Goal: Entertainment & Leisure: Consume media (video, audio)

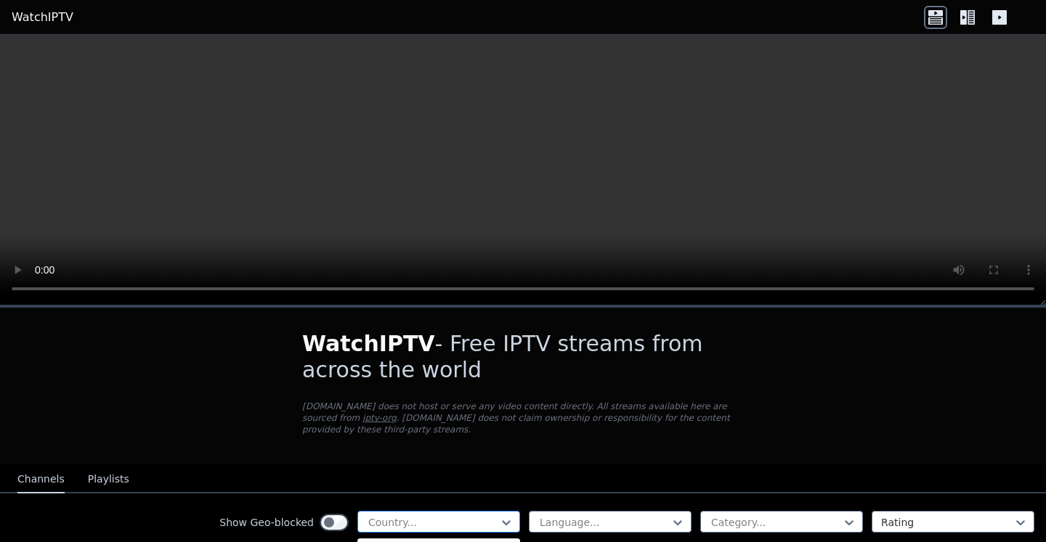
click at [408, 520] on div at bounding box center [433, 523] width 132 height 15
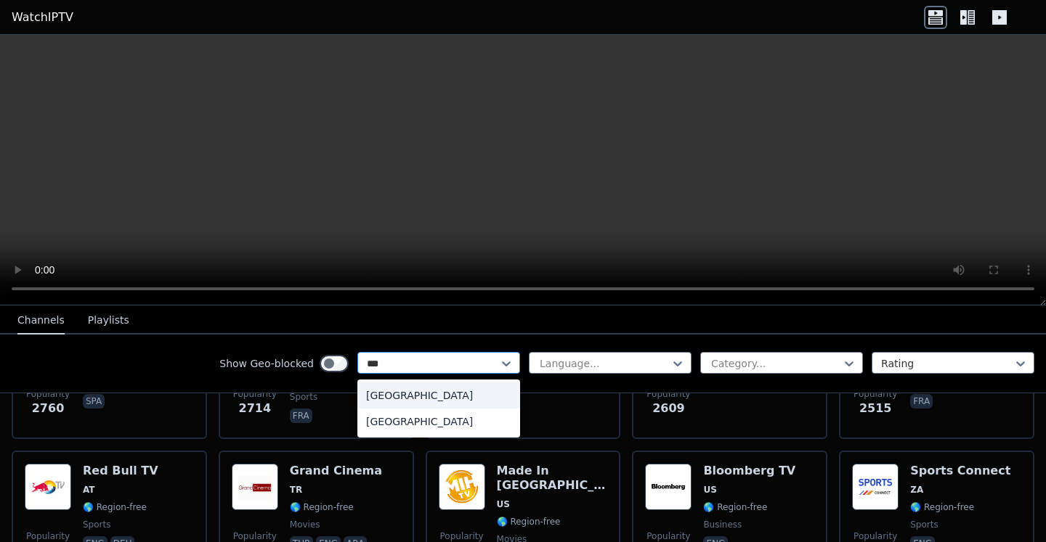
type input "****"
click at [415, 398] on div "[GEOGRAPHIC_DATA]" at bounding box center [438, 396] width 163 height 26
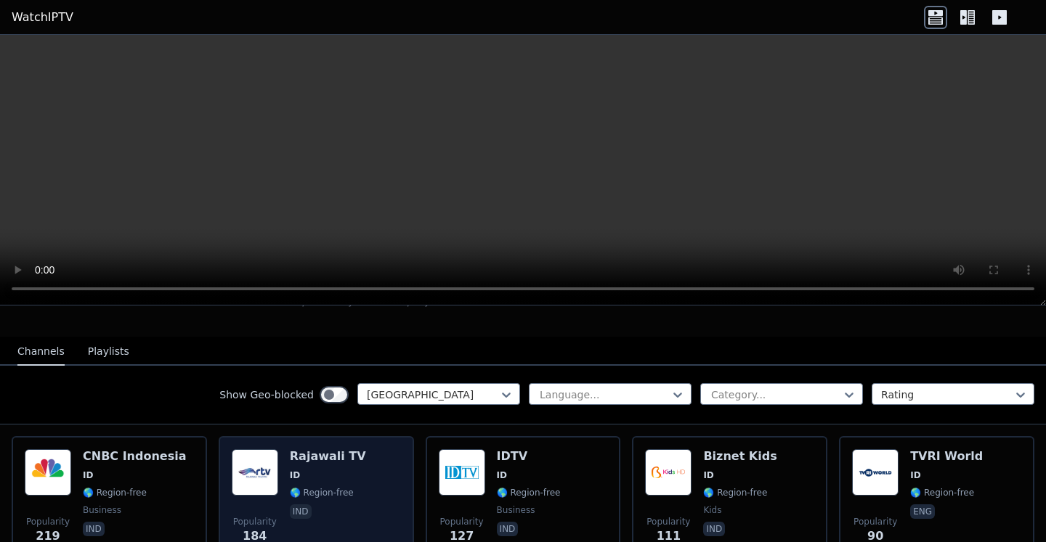
scroll to position [146, 0]
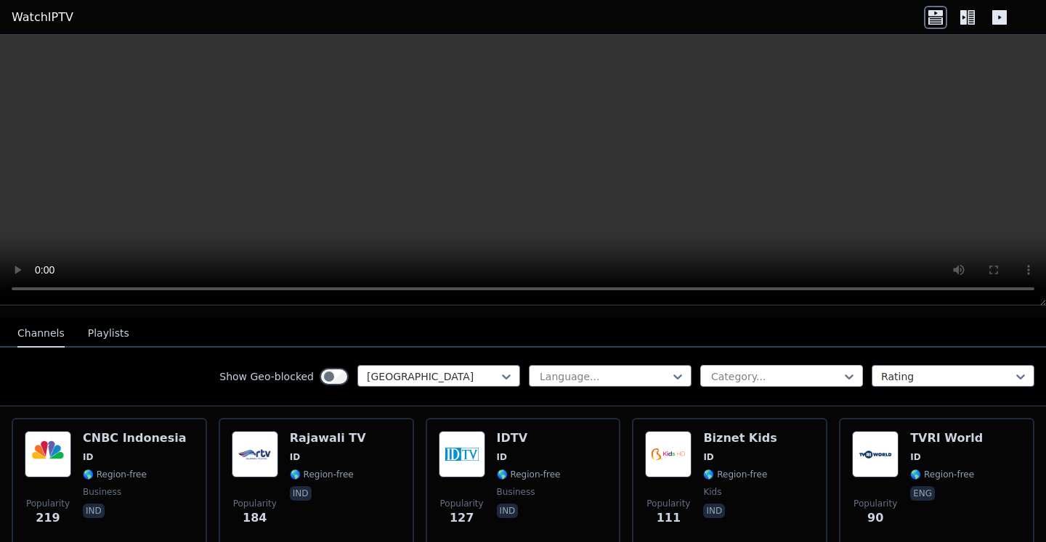
click at [819, 380] on div at bounding box center [775, 377] width 132 height 15
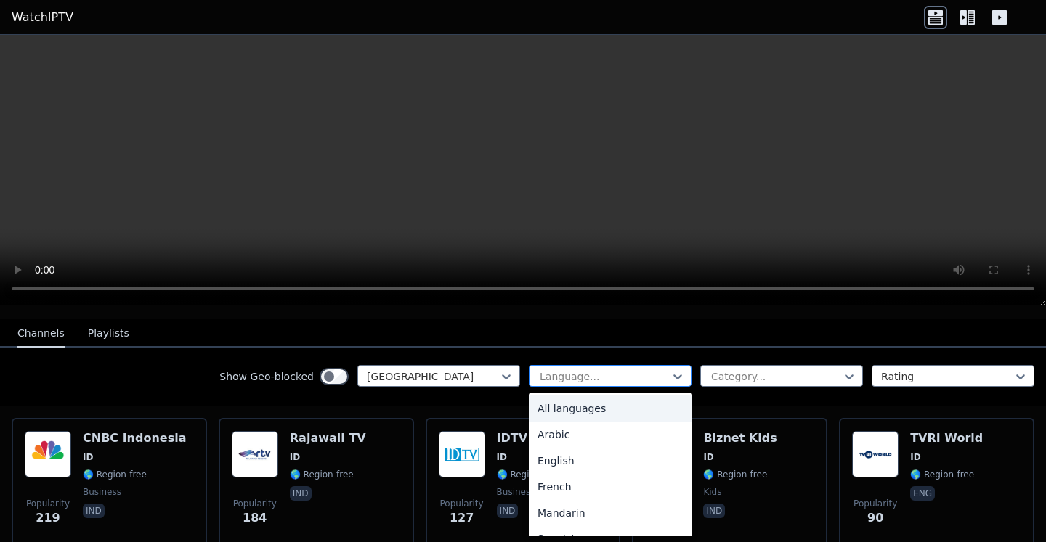
click at [643, 366] on div "Language..." at bounding box center [610, 376] width 163 height 22
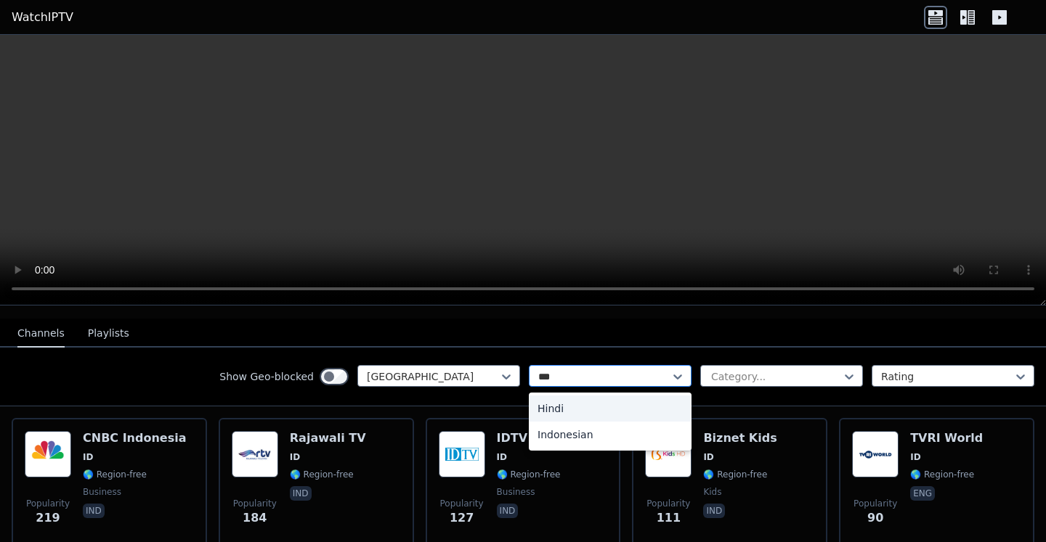
type input "****"
click at [617, 405] on div "Indonesian" at bounding box center [610, 409] width 163 height 26
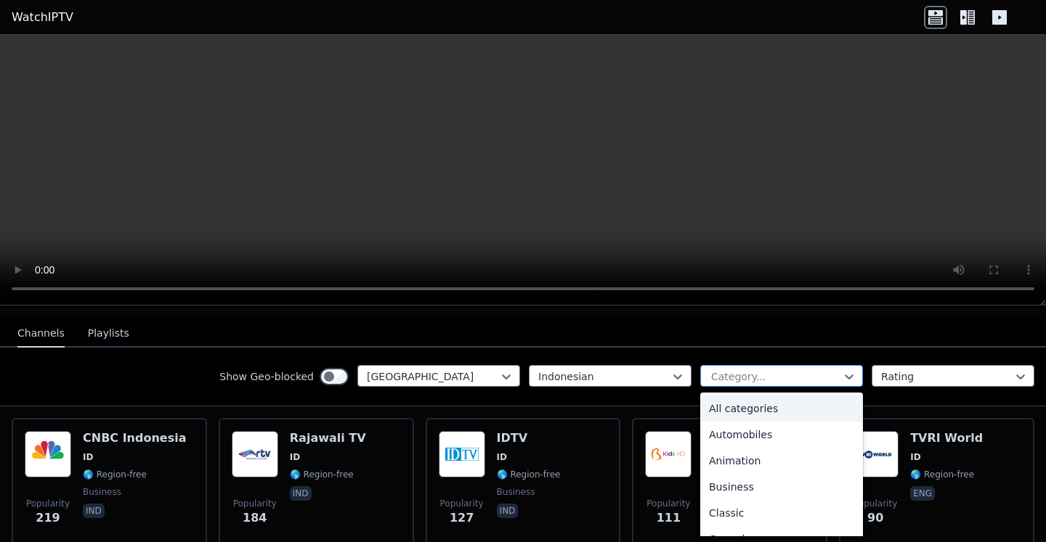
click at [704, 383] on div "Category..." at bounding box center [781, 376] width 163 height 22
click at [741, 434] on div "Automobiles" at bounding box center [781, 435] width 163 height 26
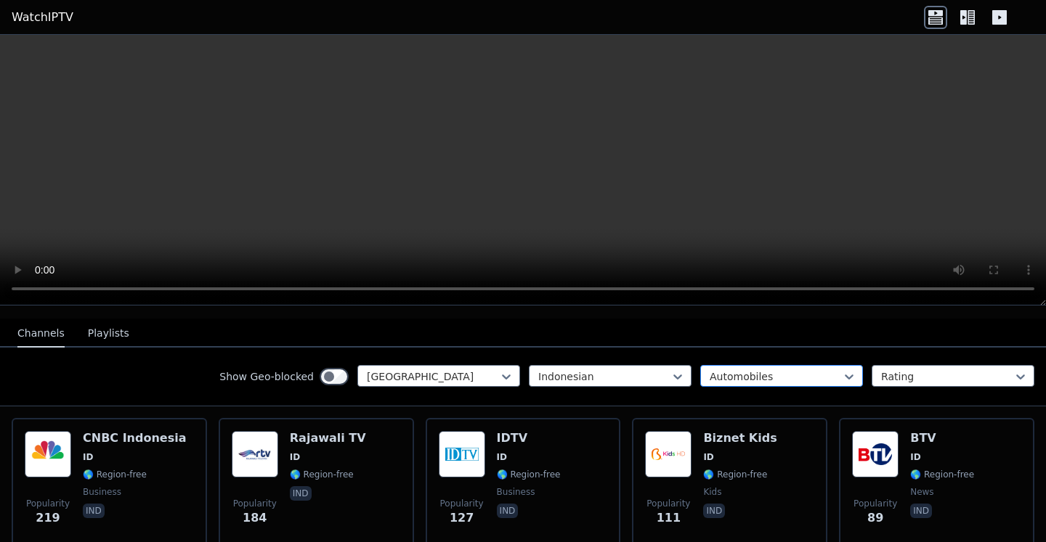
click at [739, 370] on div at bounding box center [775, 377] width 132 height 15
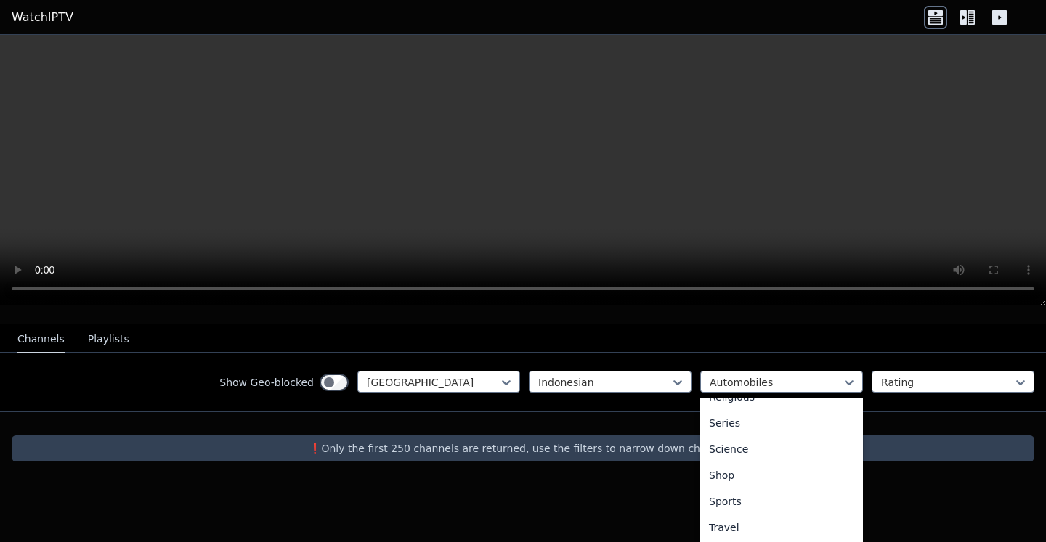
scroll to position [568, 0]
click at [752, 465] on div "Sports" at bounding box center [781, 474] width 163 height 26
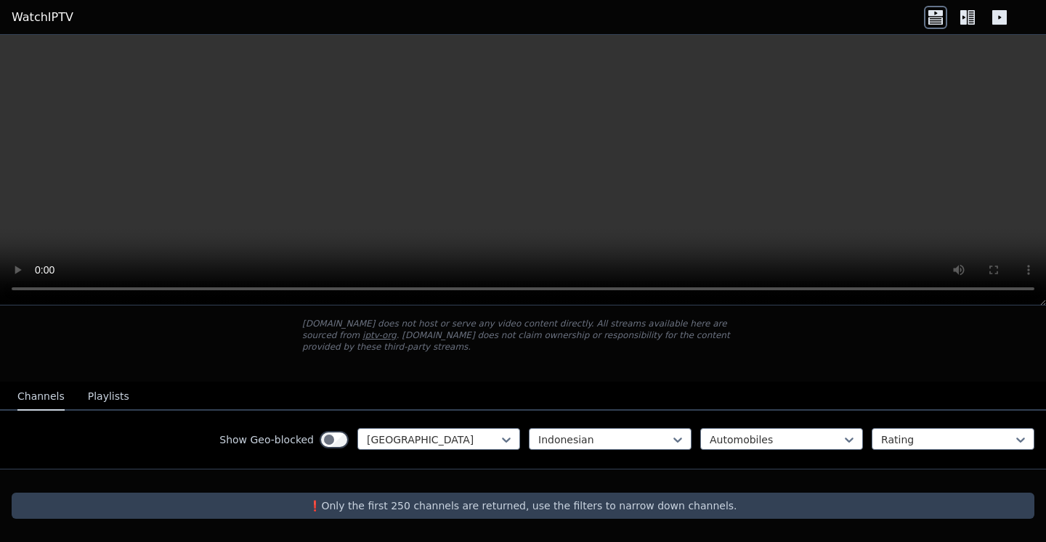
scroll to position [84, 0]
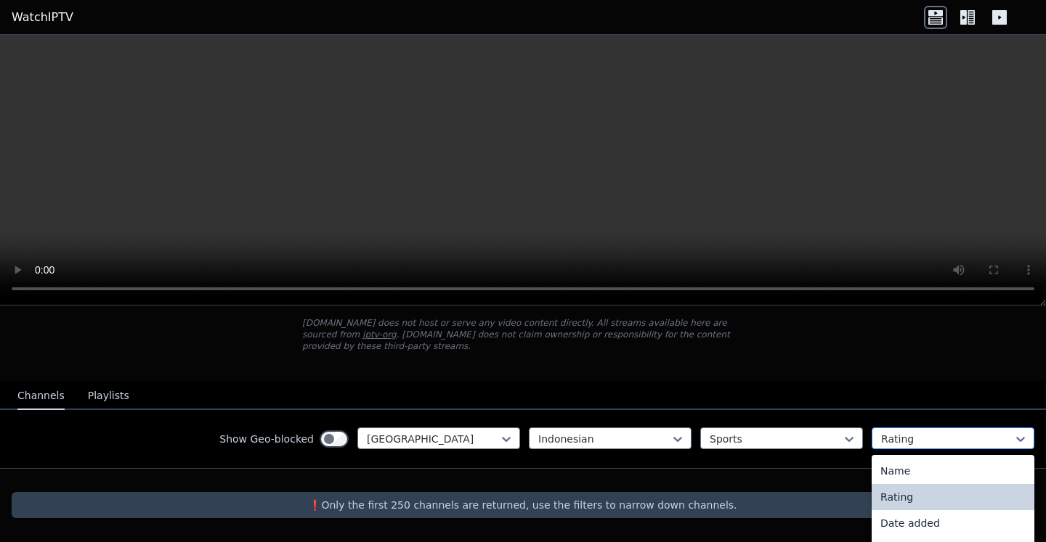
click at [916, 438] on div at bounding box center [947, 439] width 132 height 15
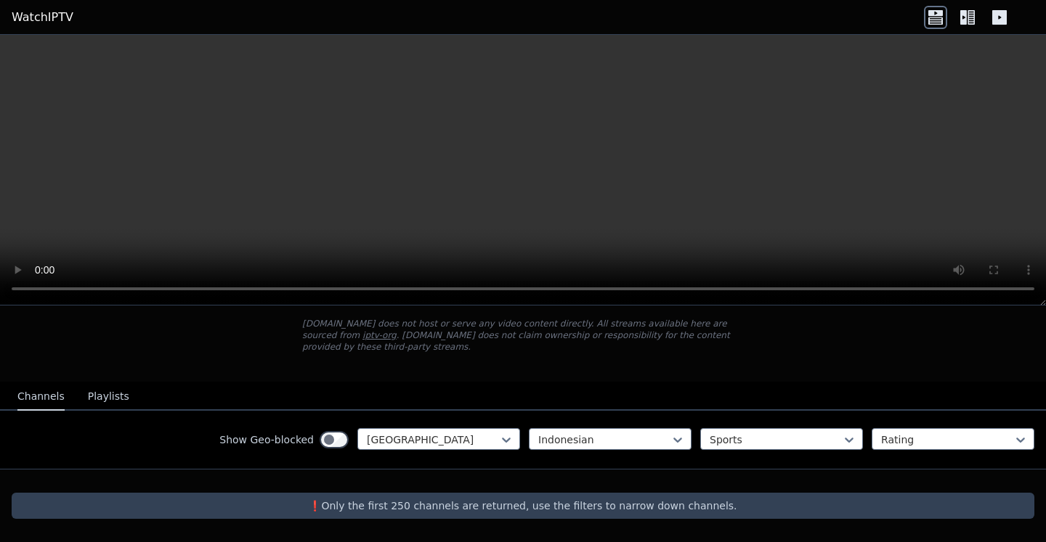
click at [776, 458] on div "Show Geo-blocked Indonesia Indonesian Sports Rating" at bounding box center [523, 440] width 1046 height 59
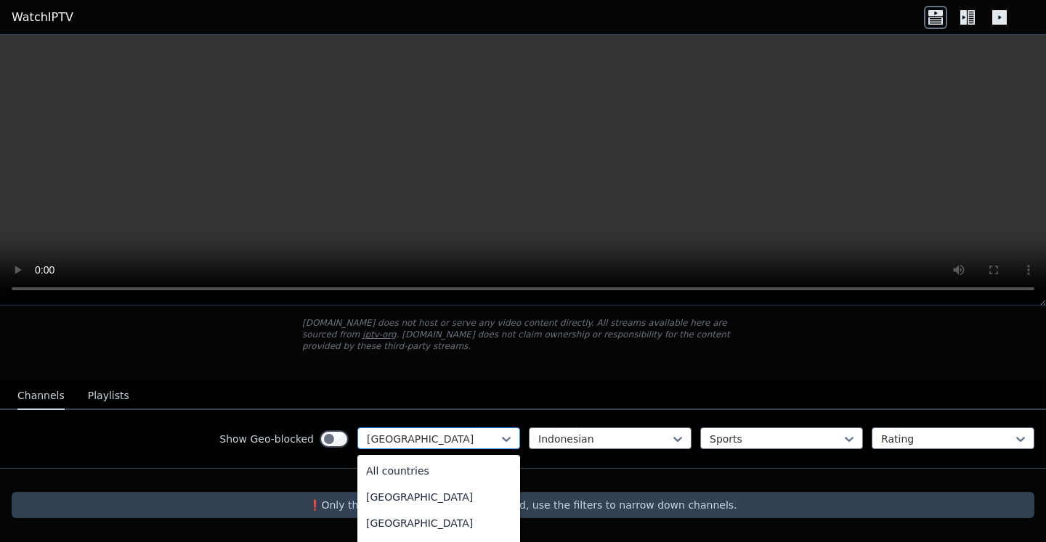
click at [418, 441] on div at bounding box center [433, 439] width 132 height 15
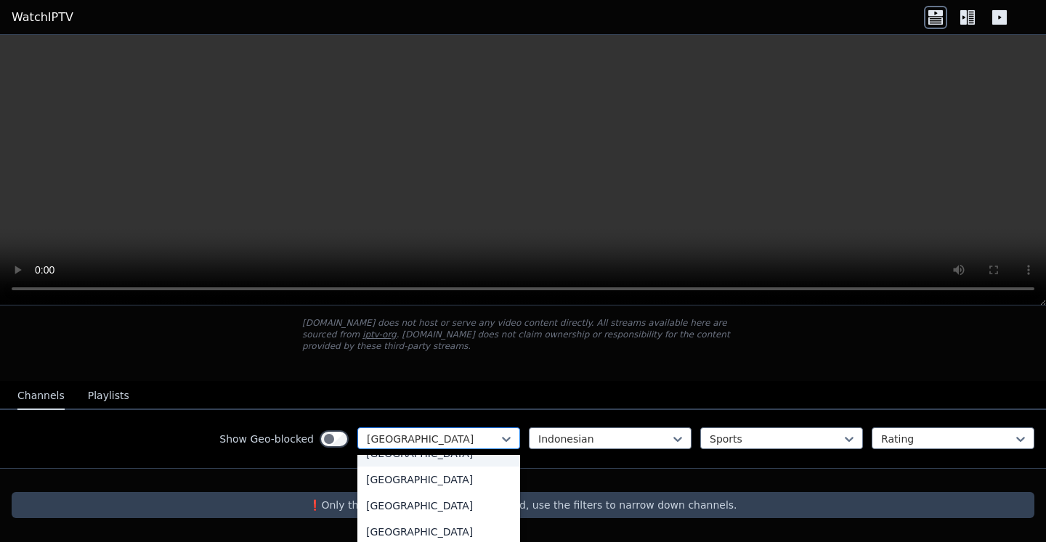
click at [426, 439] on div at bounding box center [433, 439] width 132 height 15
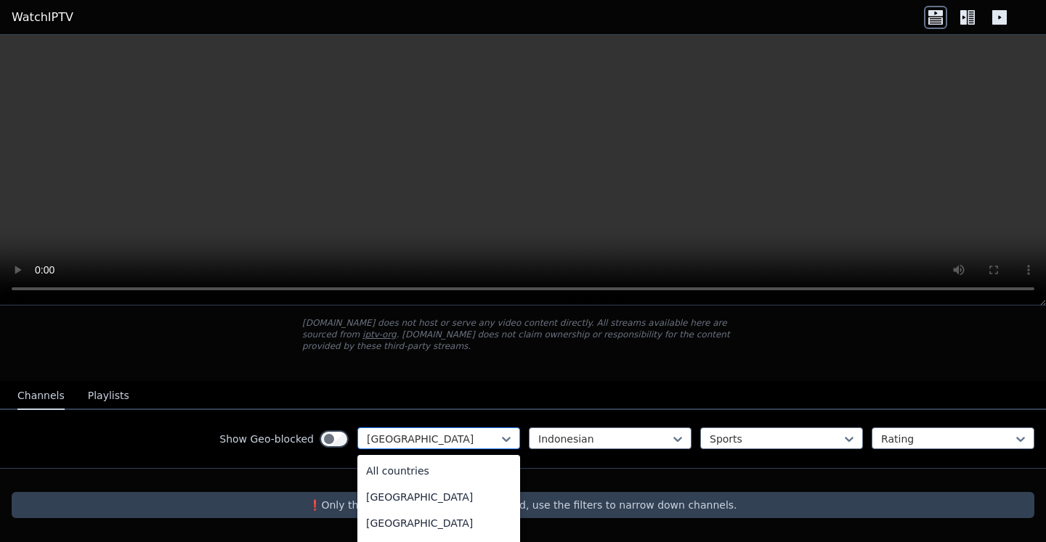
click at [426, 439] on div at bounding box center [433, 439] width 132 height 15
click at [419, 478] on div "All countries" at bounding box center [438, 471] width 163 height 26
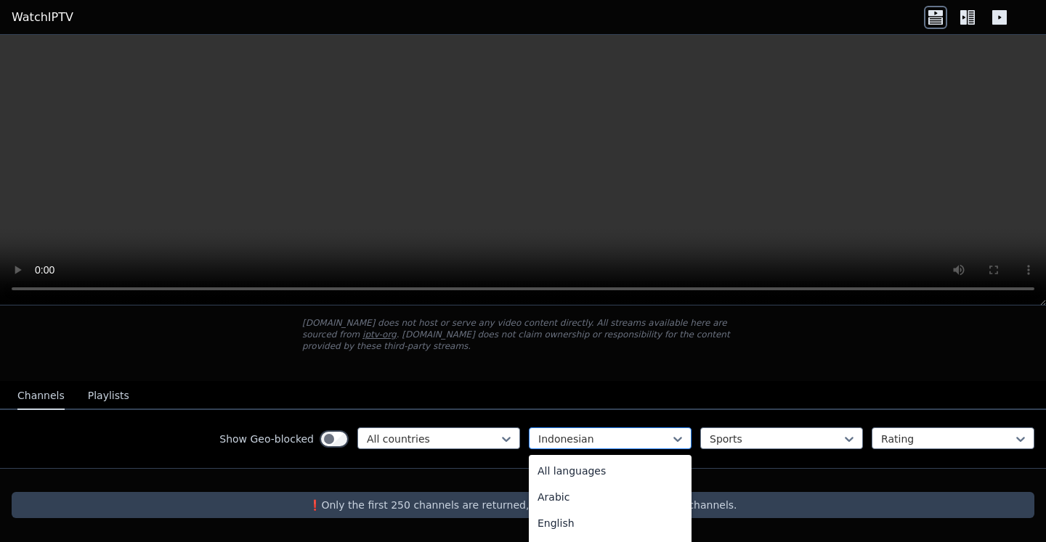
click at [580, 441] on div at bounding box center [604, 439] width 132 height 15
click at [580, 471] on div "All languages" at bounding box center [610, 471] width 163 height 26
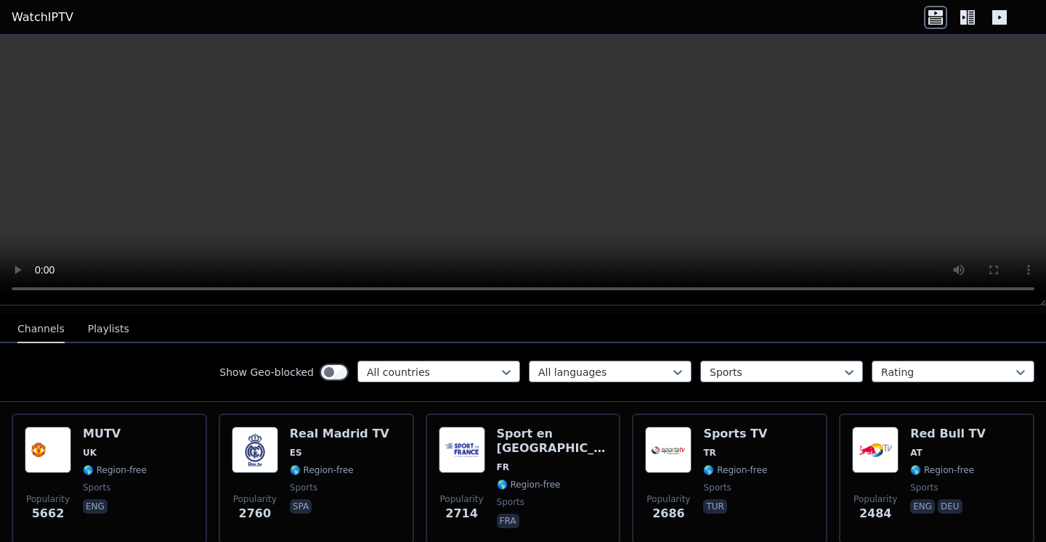
scroll to position [156, 0]
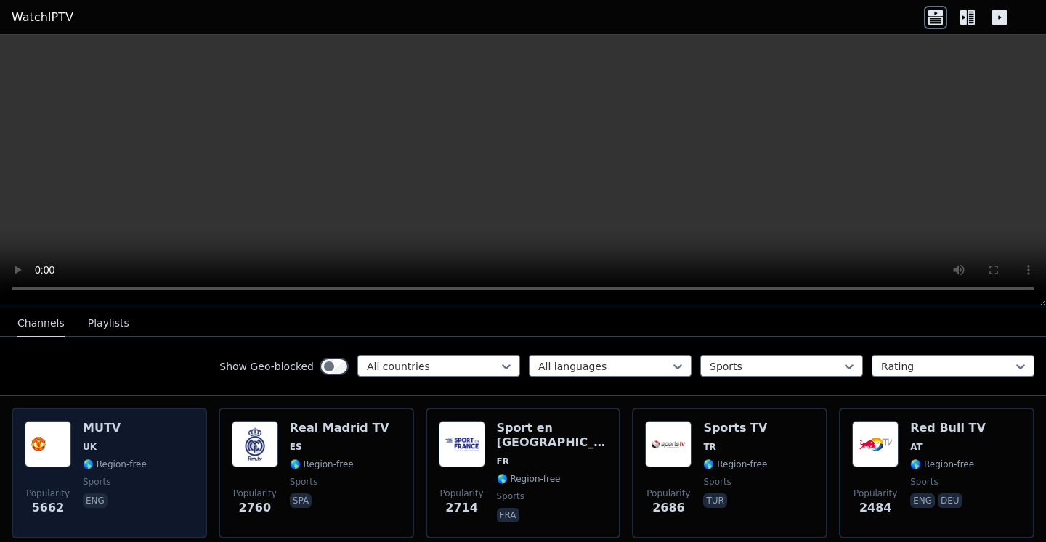
click at [43, 463] on img at bounding box center [48, 444] width 46 height 46
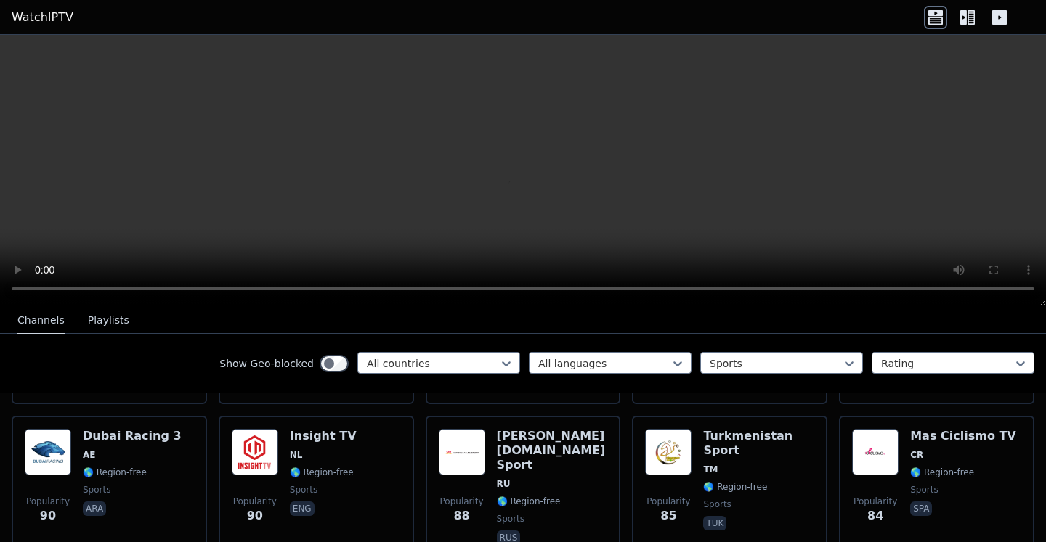
scroll to position [3378, 0]
